Goal: Information Seeking & Learning: Learn about a topic

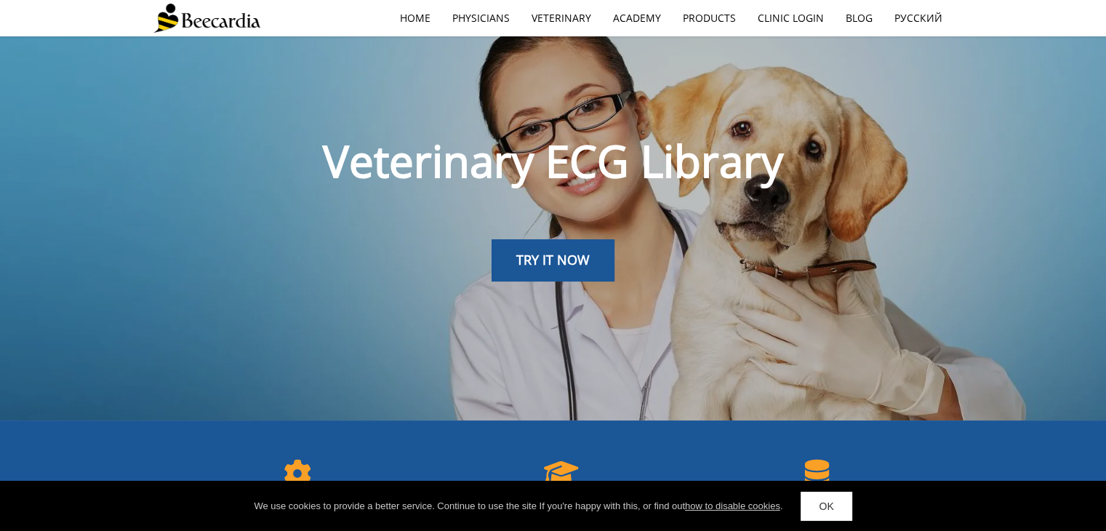
scroll to position [33, 0]
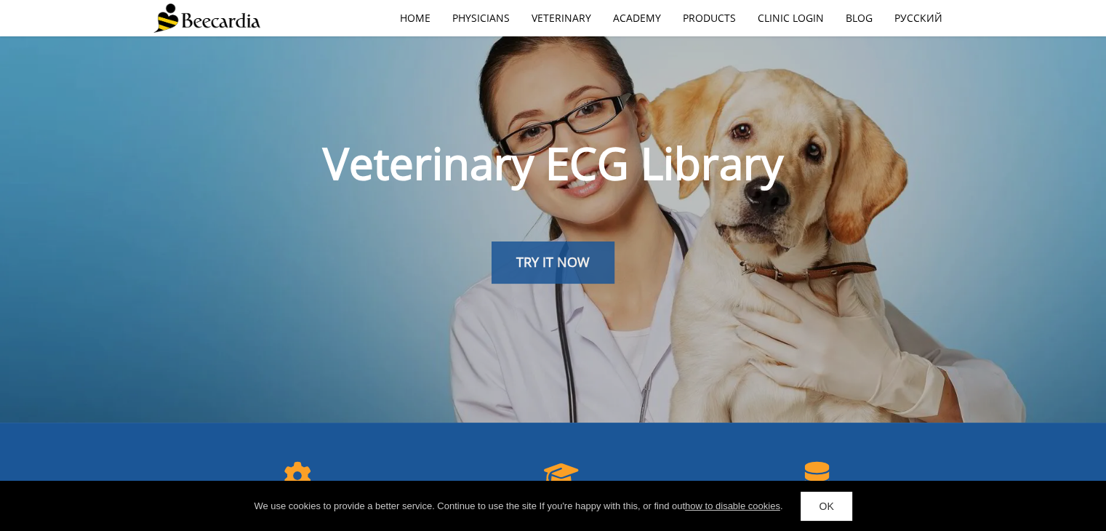
click at [550, 271] on link "TRY IT NOW" at bounding box center [552, 262] width 123 height 42
click at [555, 261] on div at bounding box center [553, 265] width 1106 height 531
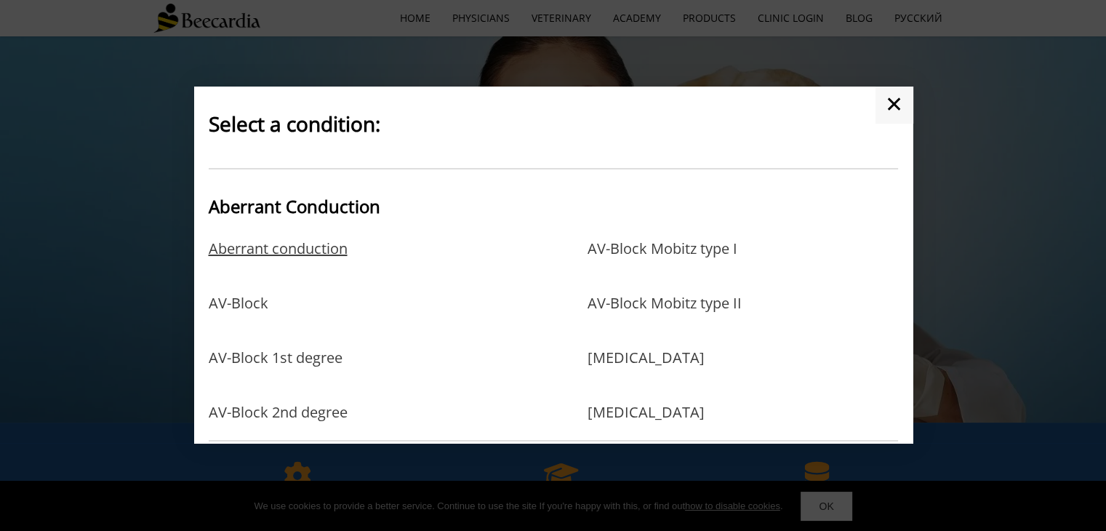
click at [328, 251] on link "Aberrant conduction" at bounding box center [278, 263] width 139 height 47
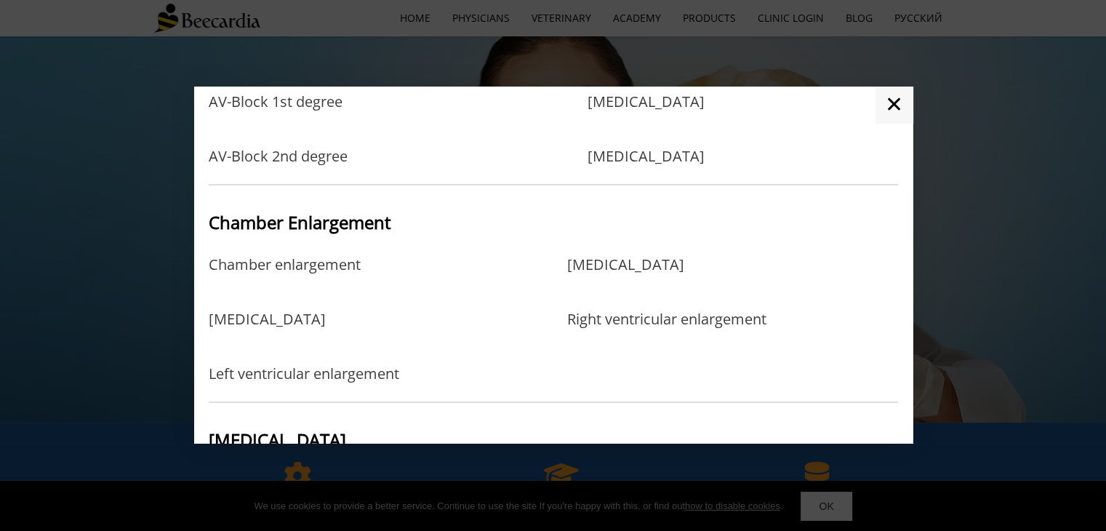
scroll to position [364, 0]
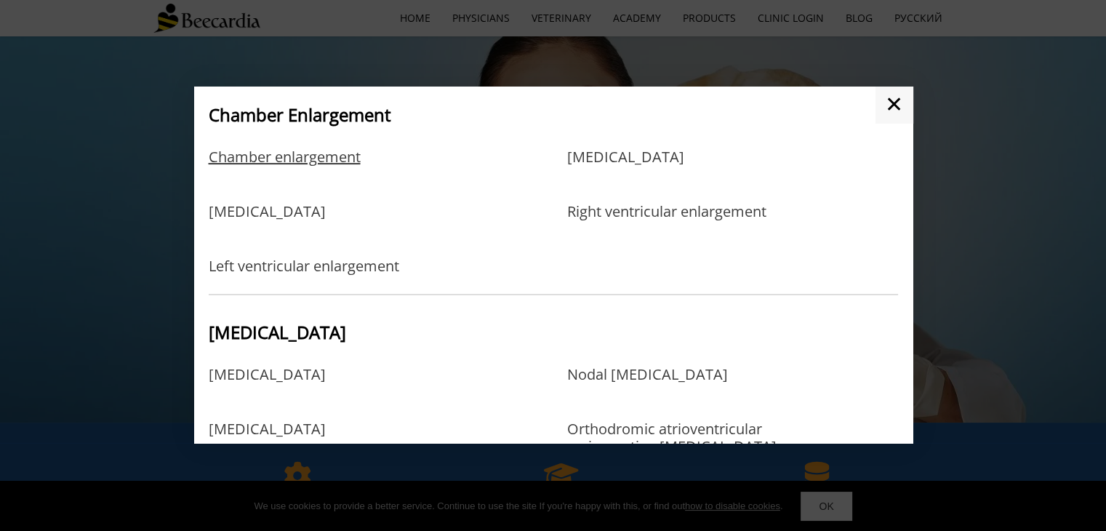
click at [311, 161] on link "Chamber enlargement" at bounding box center [285, 171] width 152 height 47
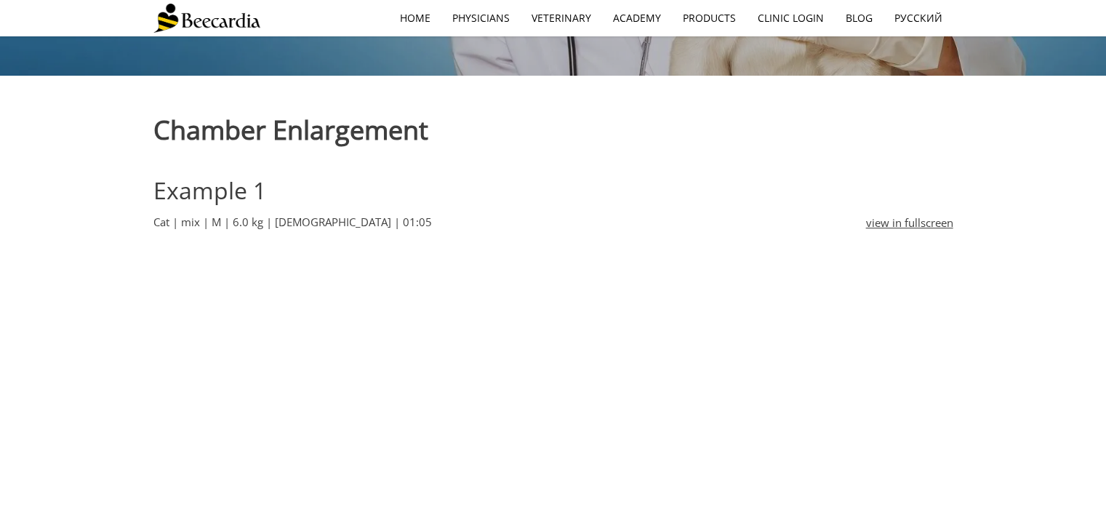
scroll to position [436, 0]
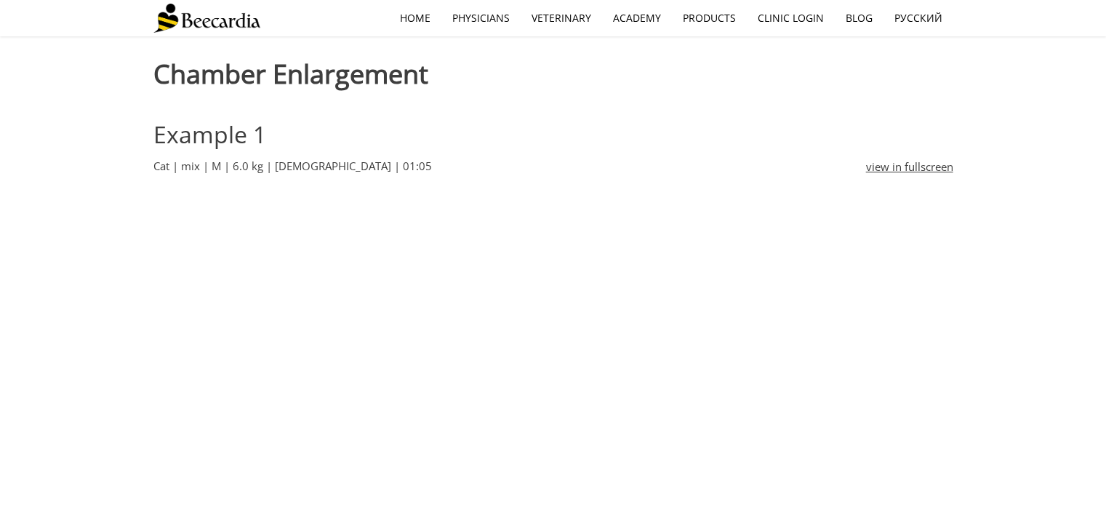
click at [893, 155] on div "view in fullscreen" at bounding box center [893, 166] width 120 height 25
click at [892, 158] on link "view in fullscreen" at bounding box center [909, 166] width 87 height 17
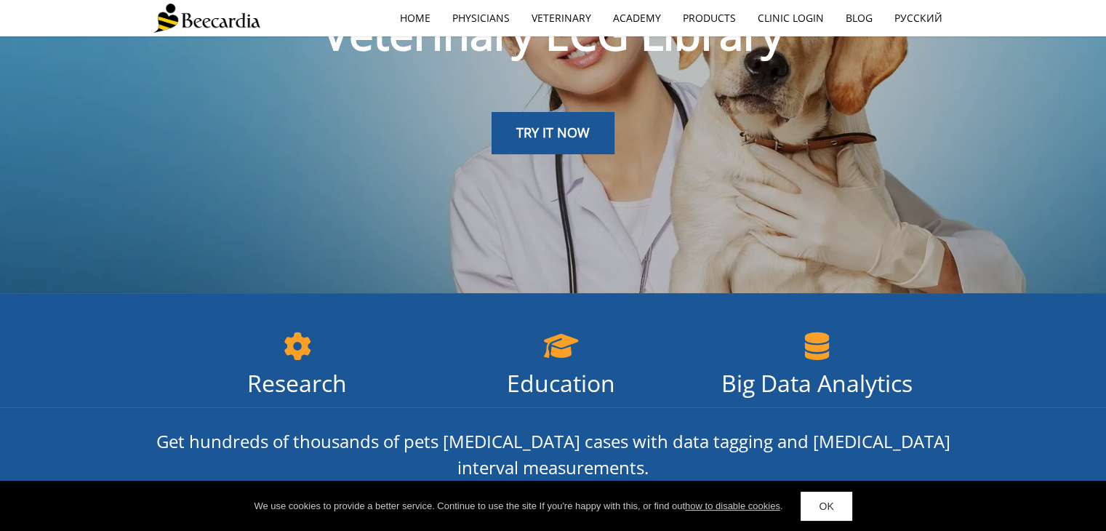
scroll to position [73, 0]
